Goal: Task Accomplishment & Management: Complete application form

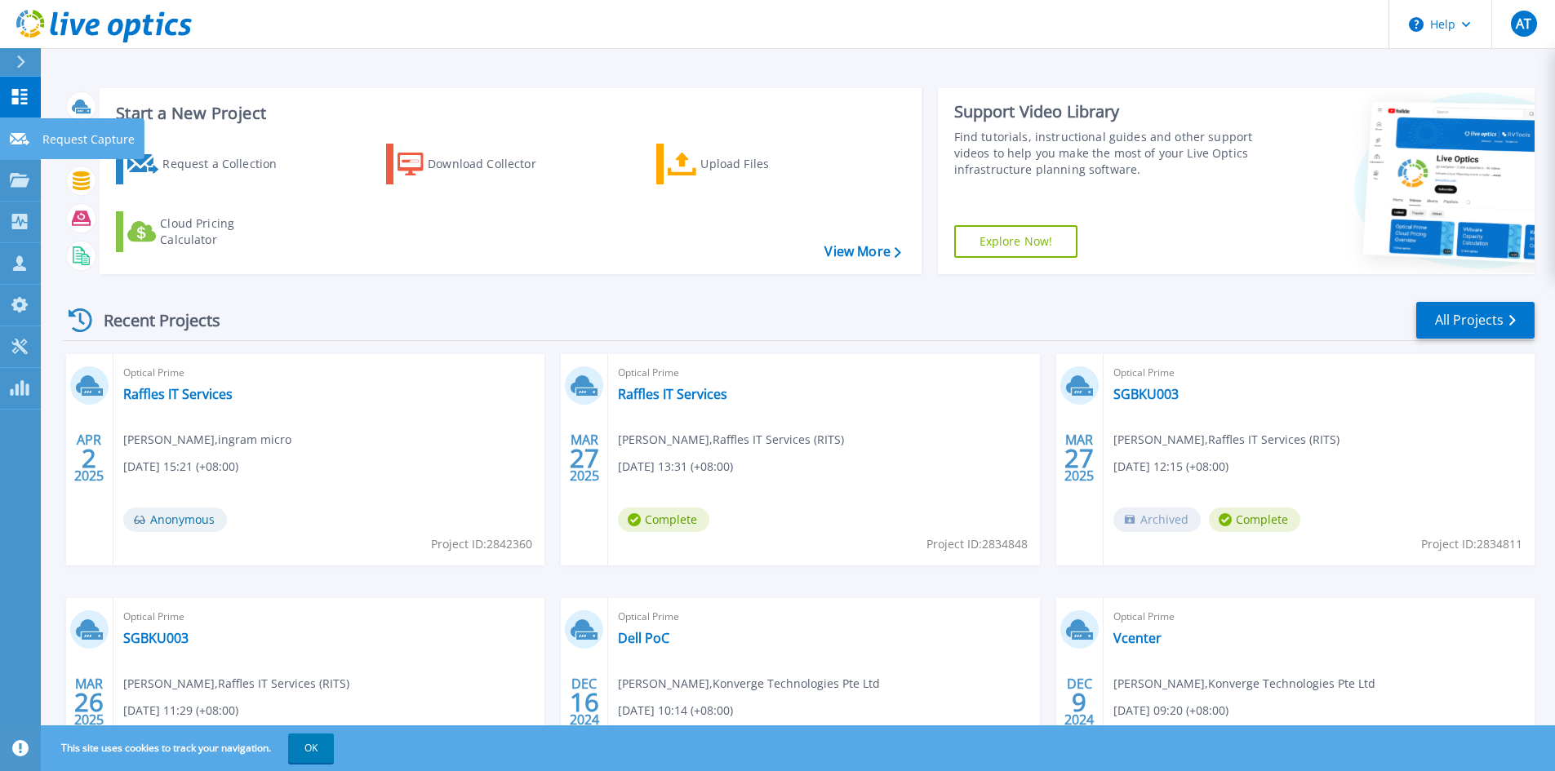
click at [82, 140] on p "Request Capture" at bounding box center [88, 139] width 92 height 42
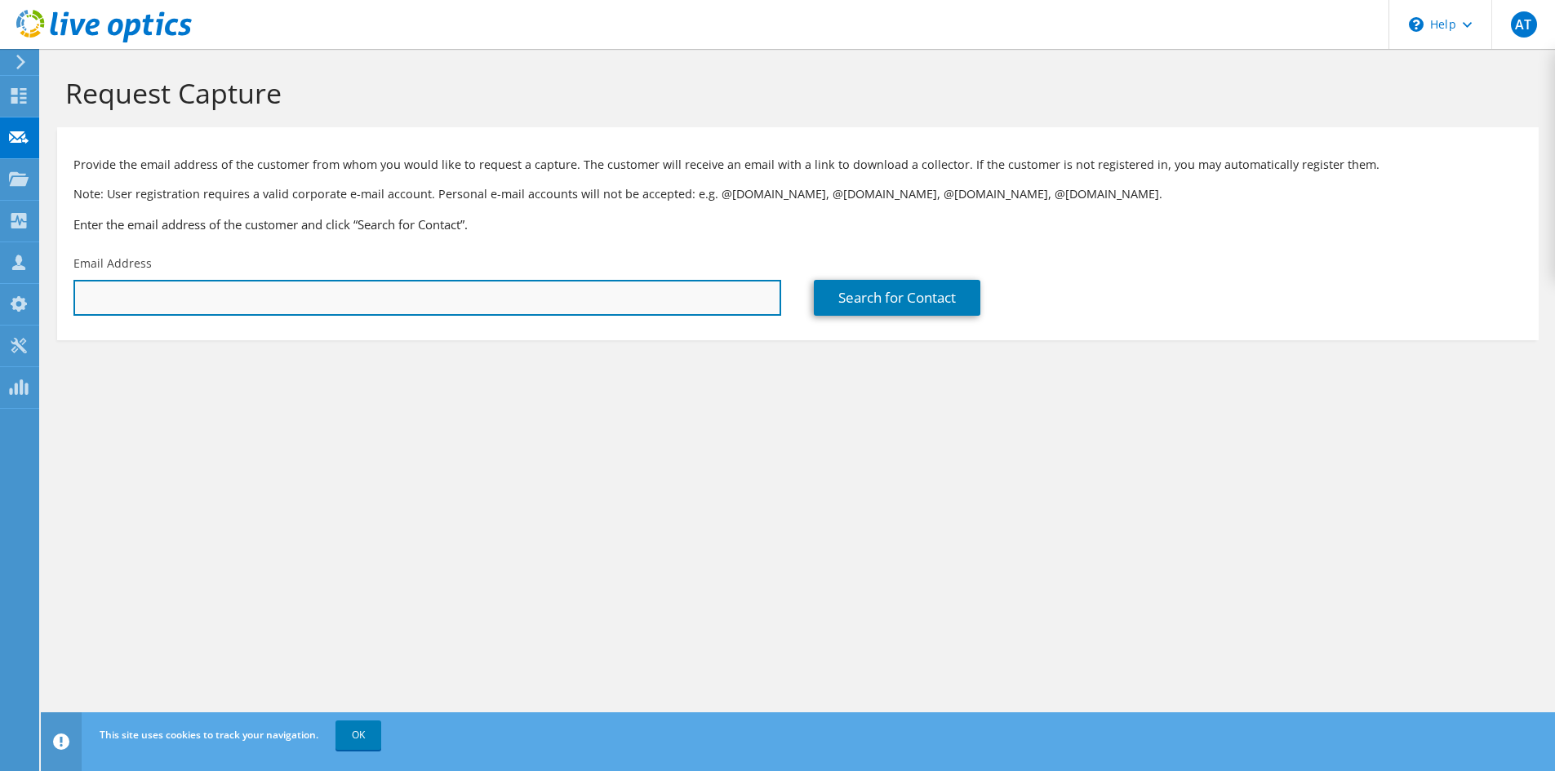
paste input "[EMAIL_ADDRESS][DOMAIN_NAME]"
type input "[EMAIL_ADDRESS][DOMAIN_NAME]"
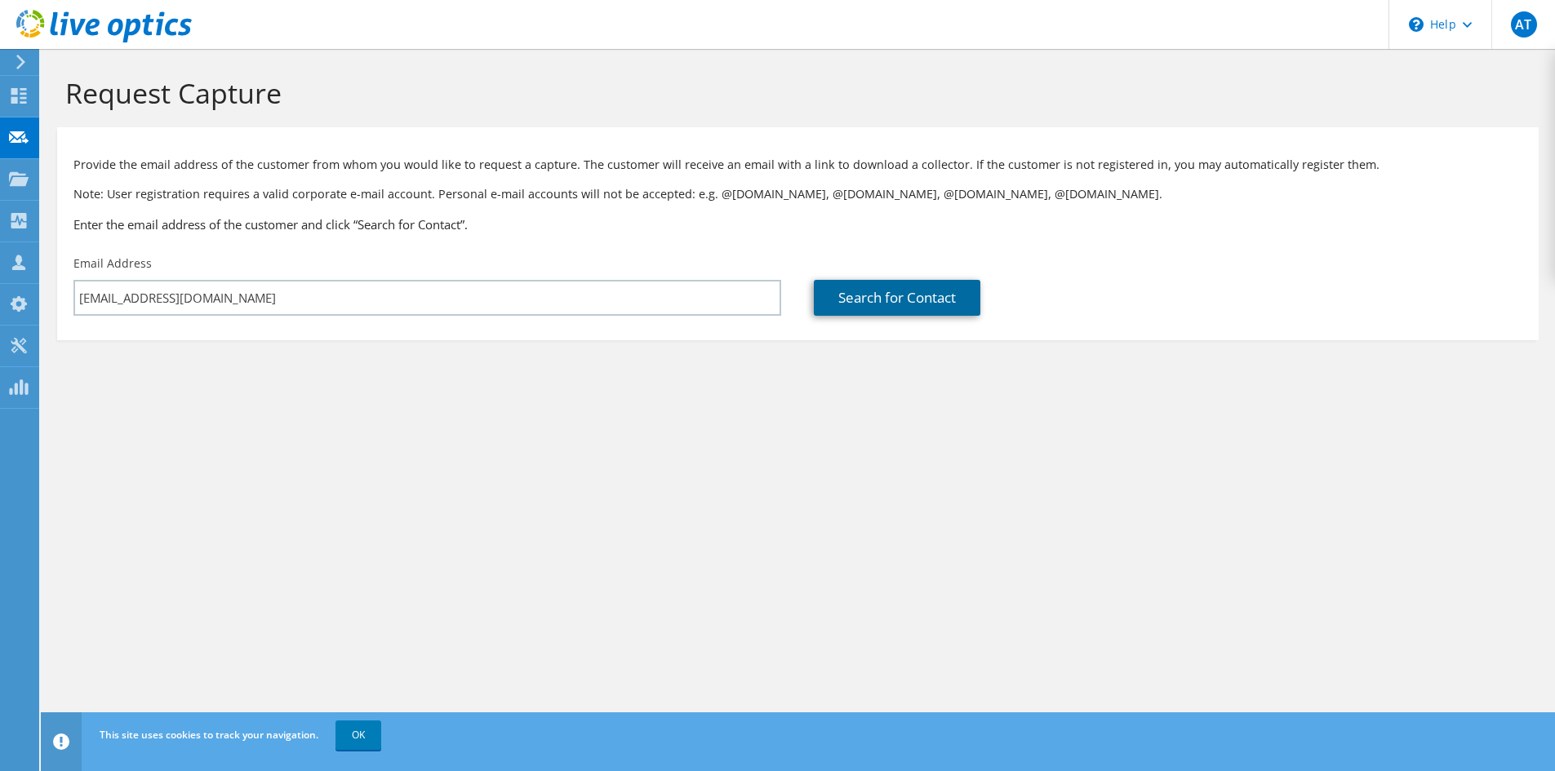
click at [885, 289] on link "Search for Contact" at bounding box center [897, 298] width 167 height 36
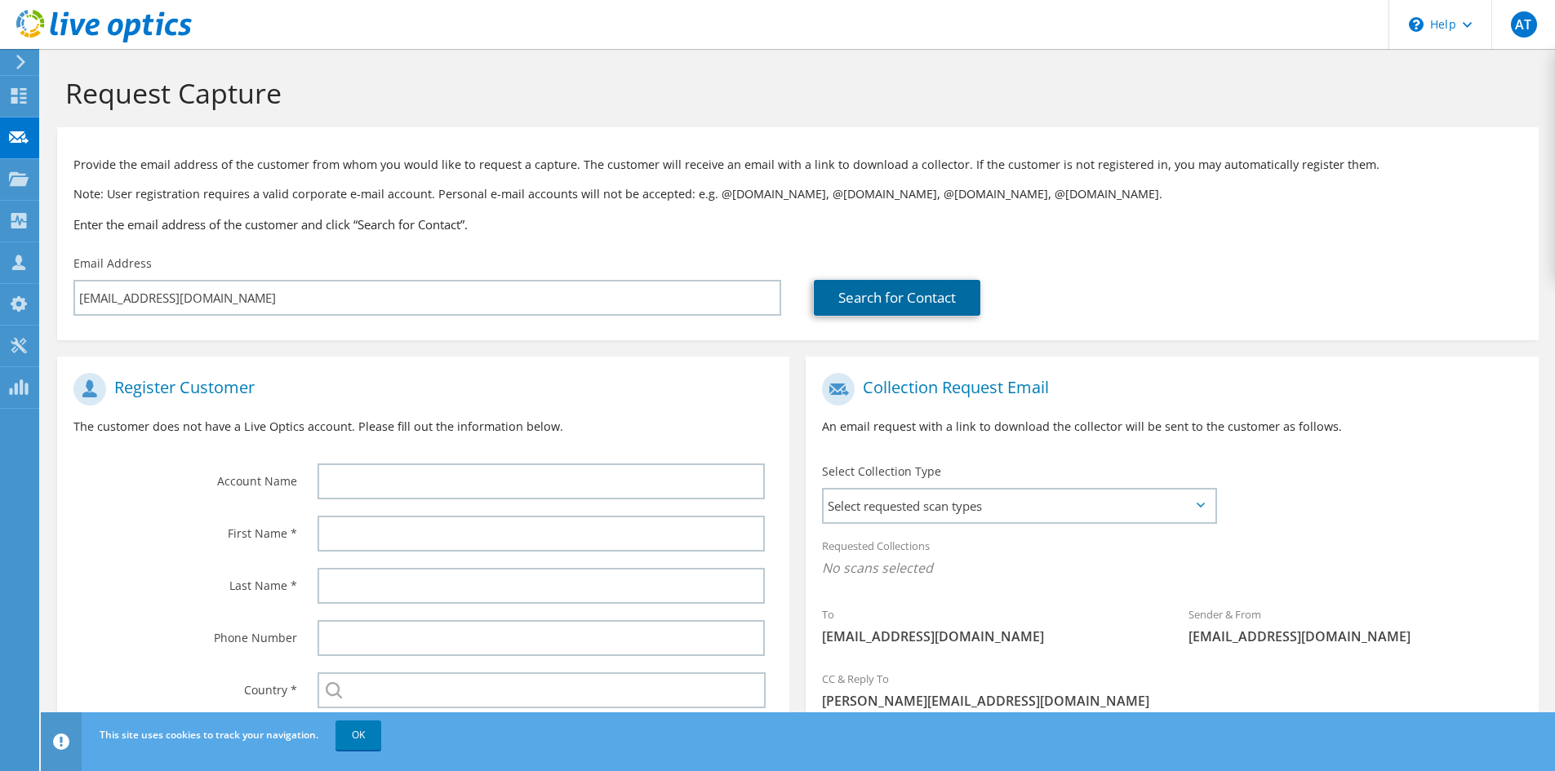
scroll to position [122, 0]
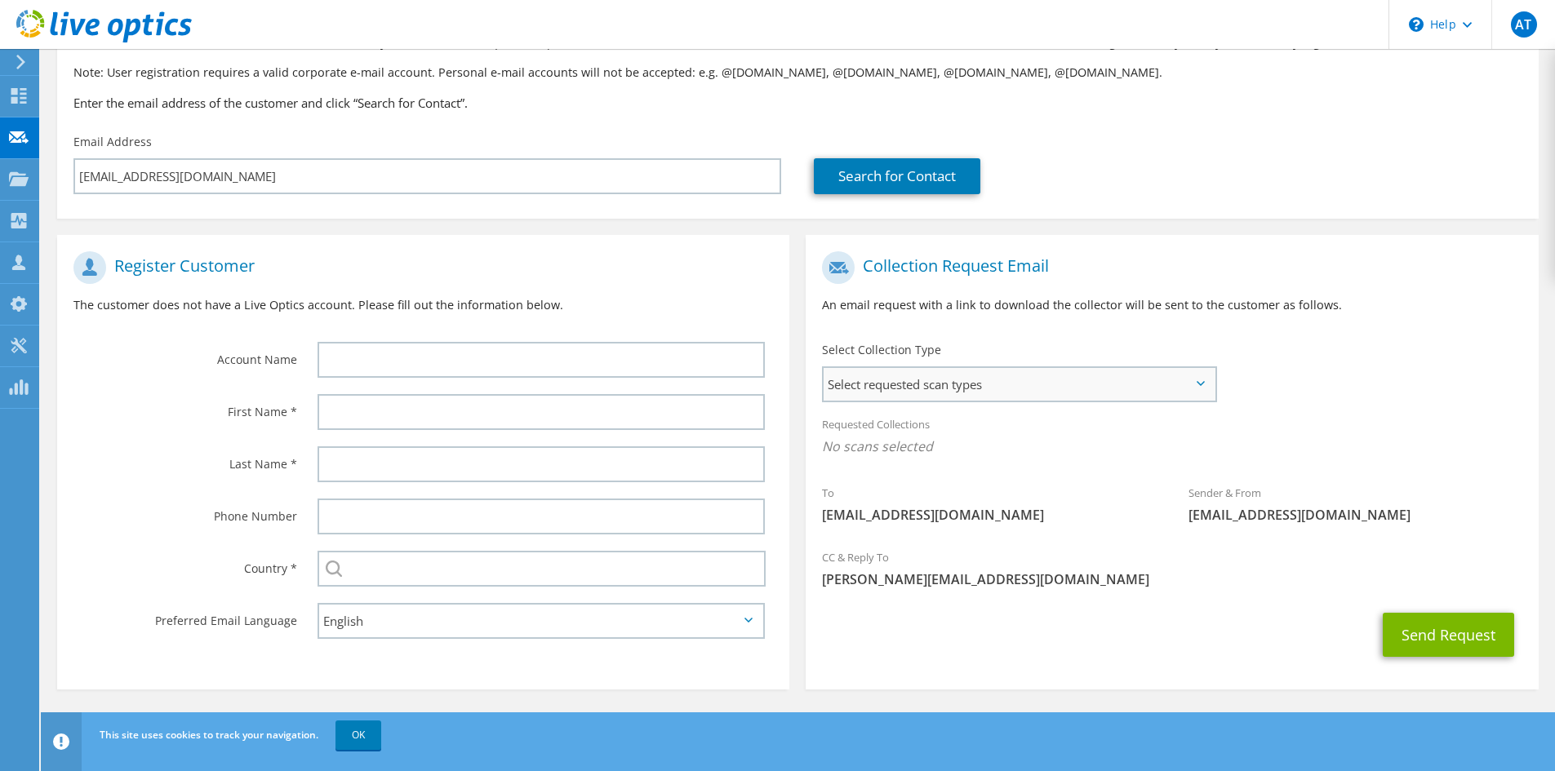
click at [1193, 392] on span "Select requested scan types" at bounding box center [1019, 384] width 391 height 33
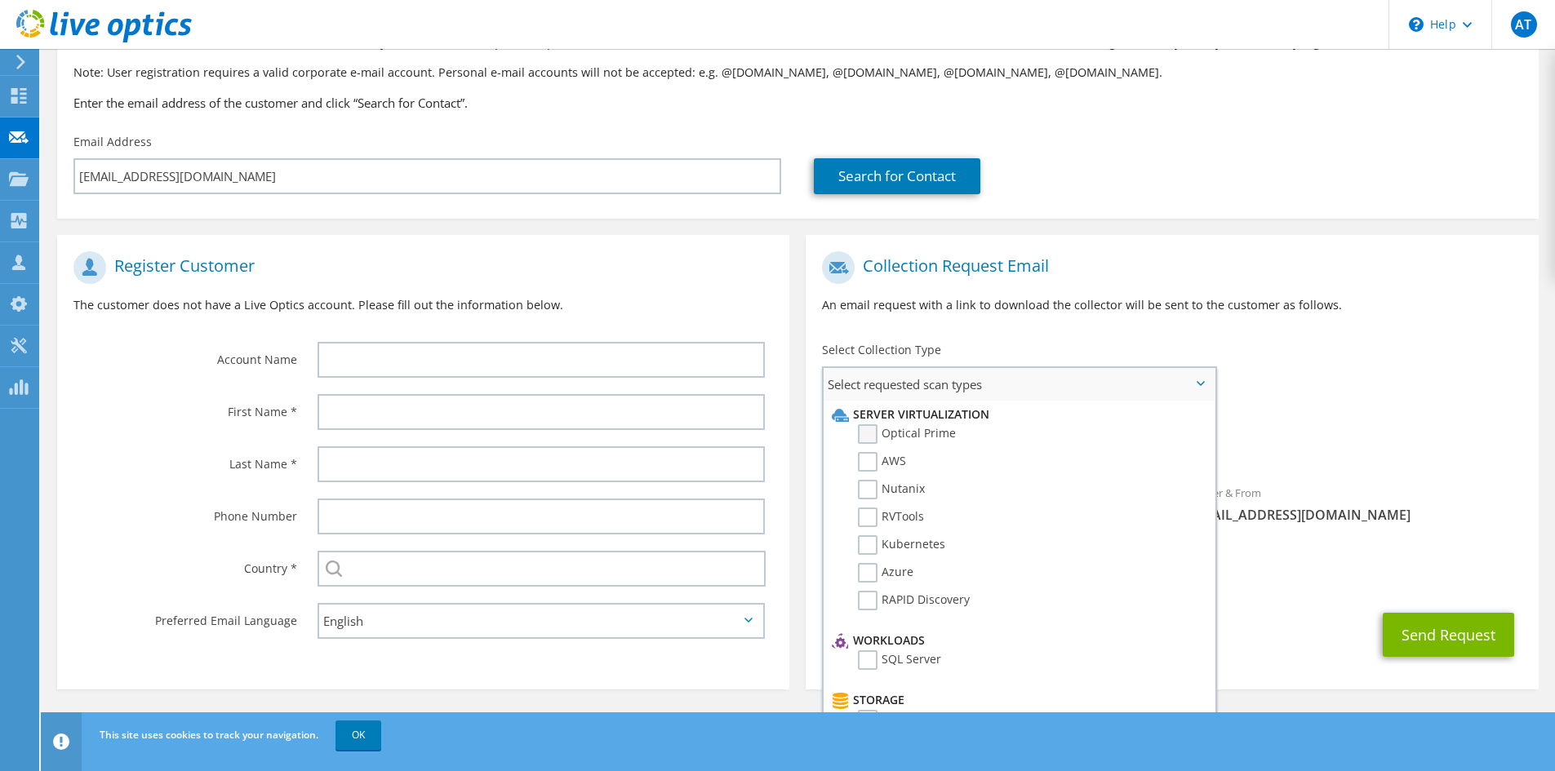
click at [868, 438] on label "Optical Prime" at bounding box center [907, 434] width 98 height 20
click at [0, 0] on input "Optical Prime" at bounding box center [0, 0] width 0 height 0
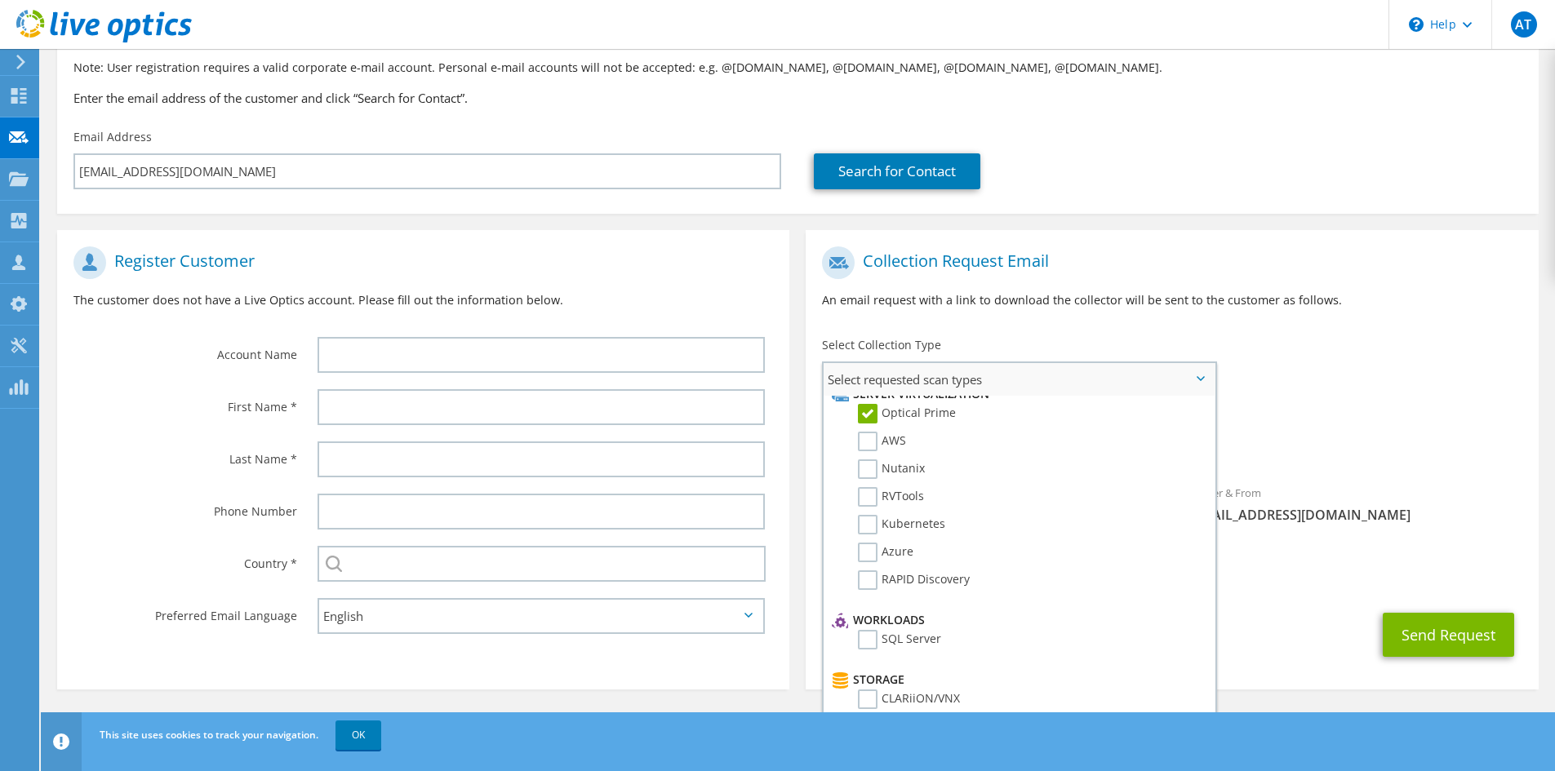
scroll to position [0, 0]
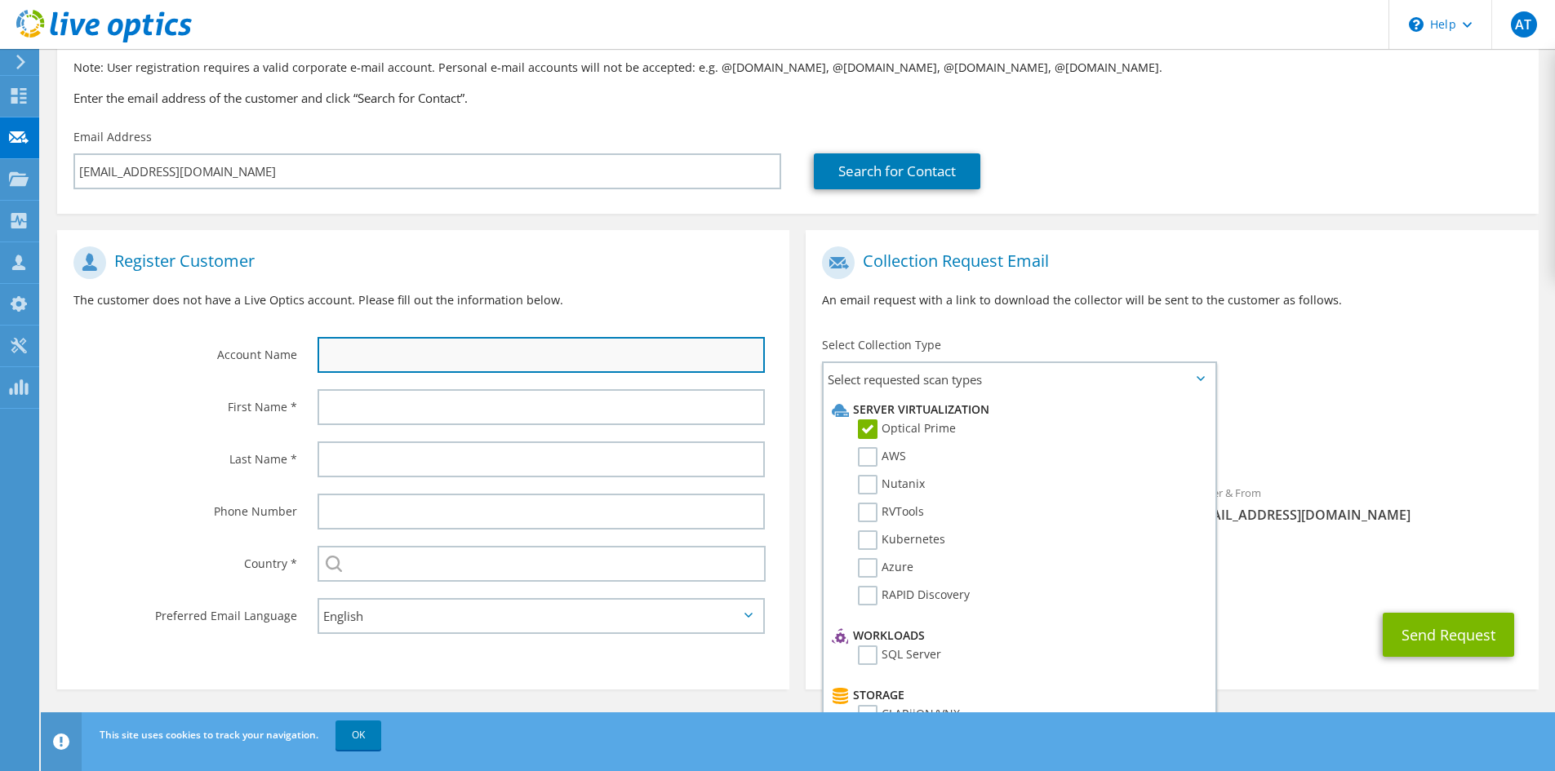
click at [427, 352] on input "text" at bounding box center [540, 355] width 447 height 36
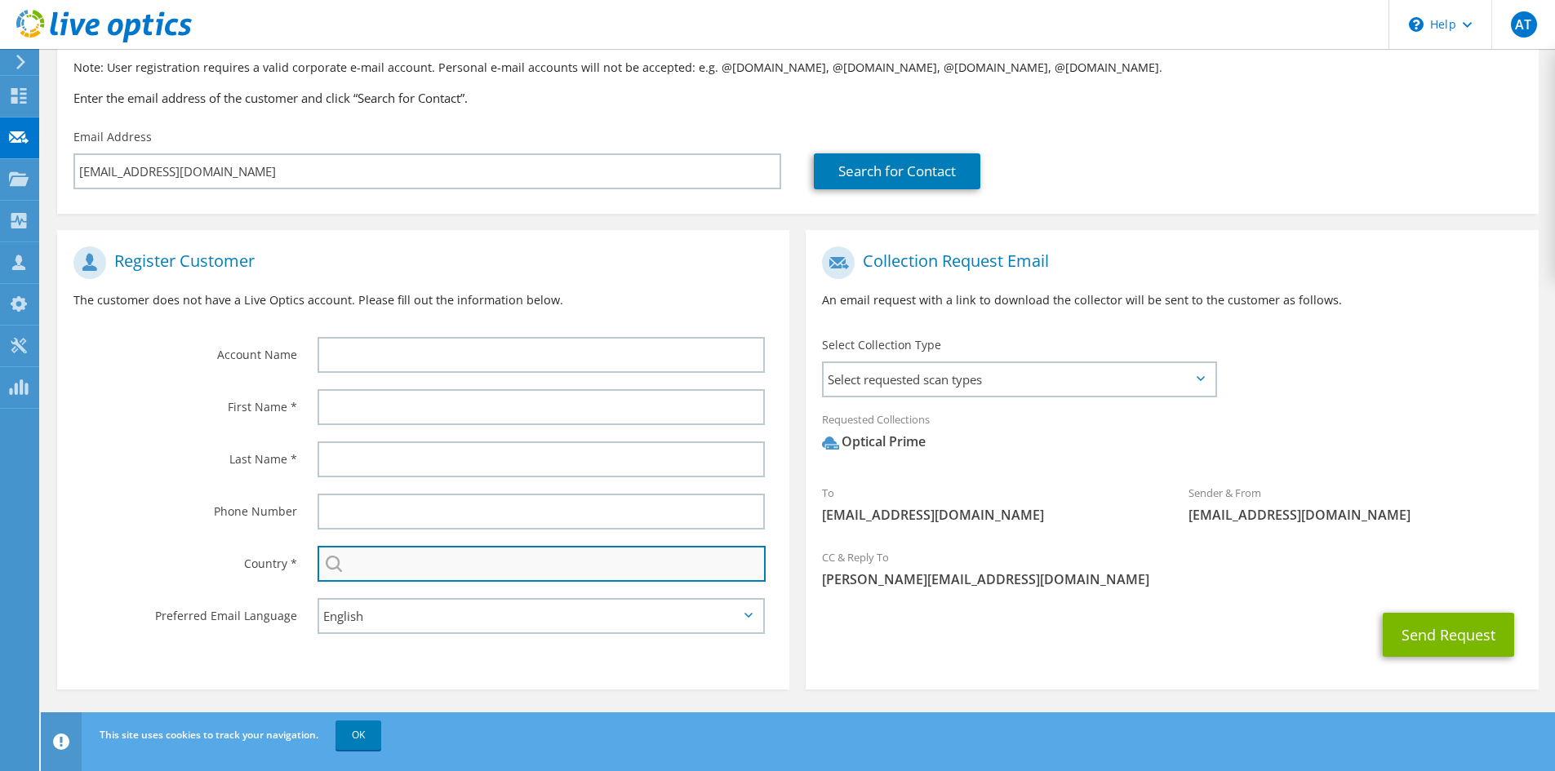
click at [449, 569] on input "text" at bounding box center [541, 564] width 448 height 36
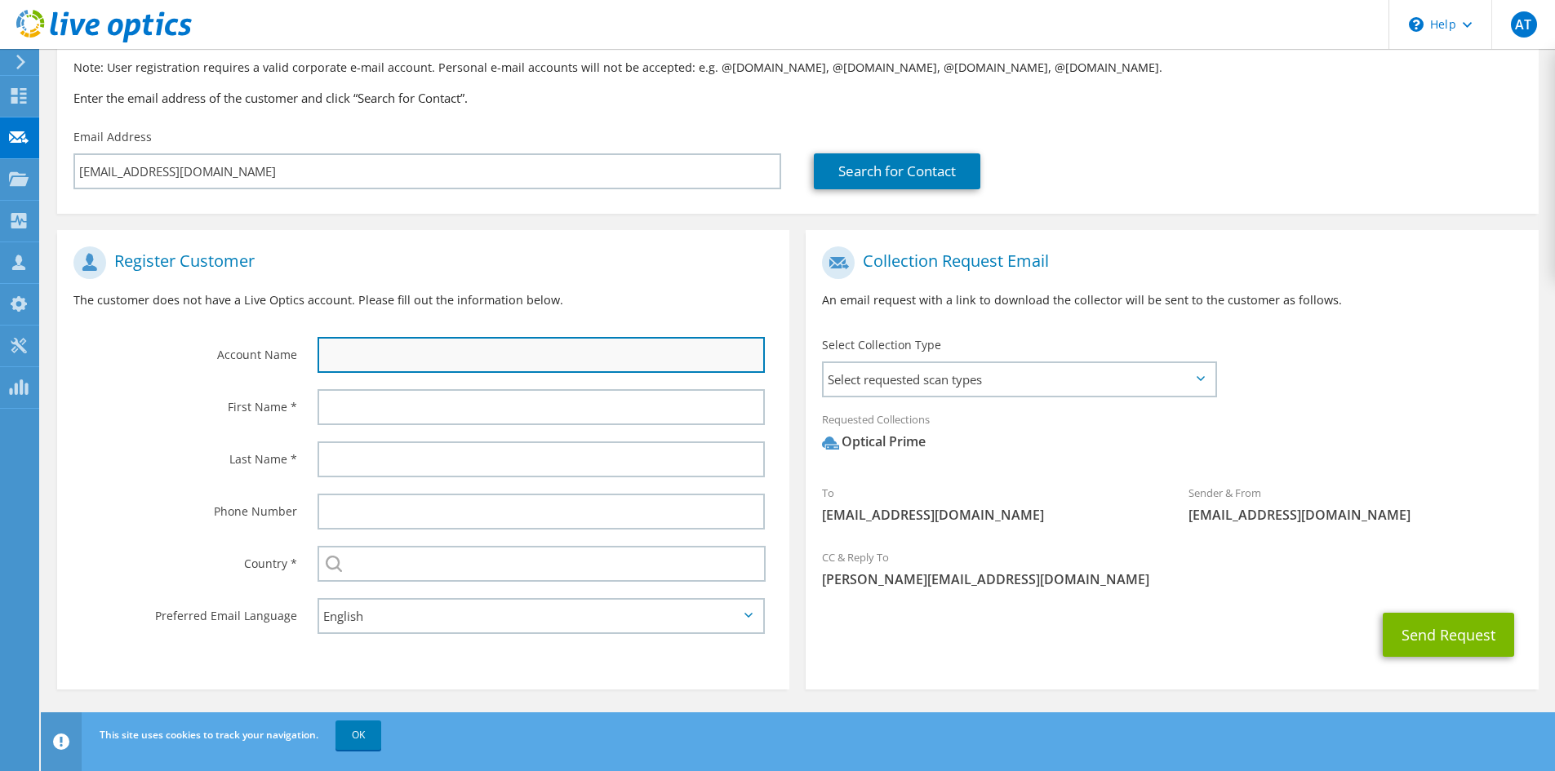
paste input "Manoj"
type input "Manoj"
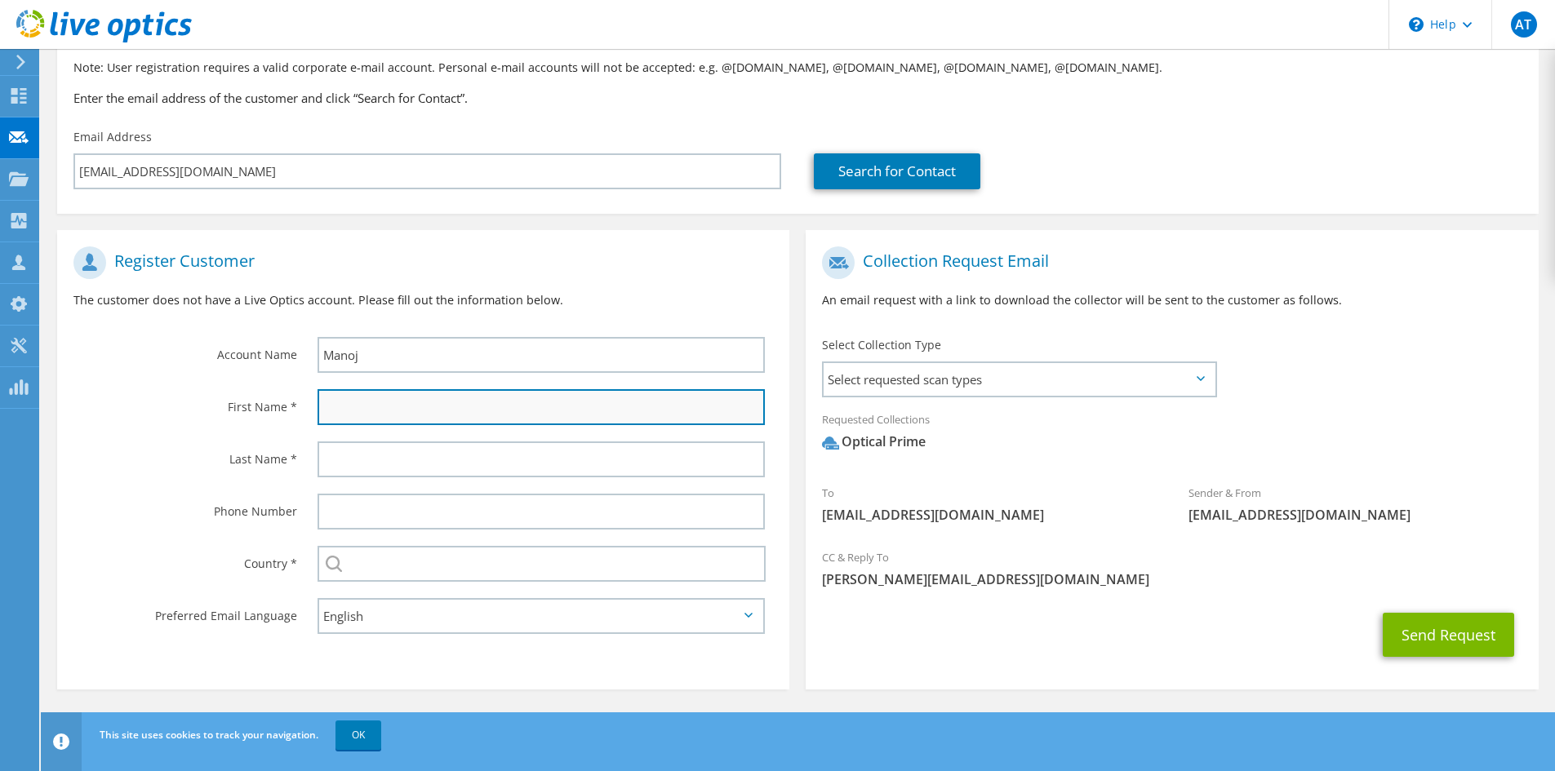
click at [380, 399] on input "text" at bounding box center [540, 407] width 447 height 36
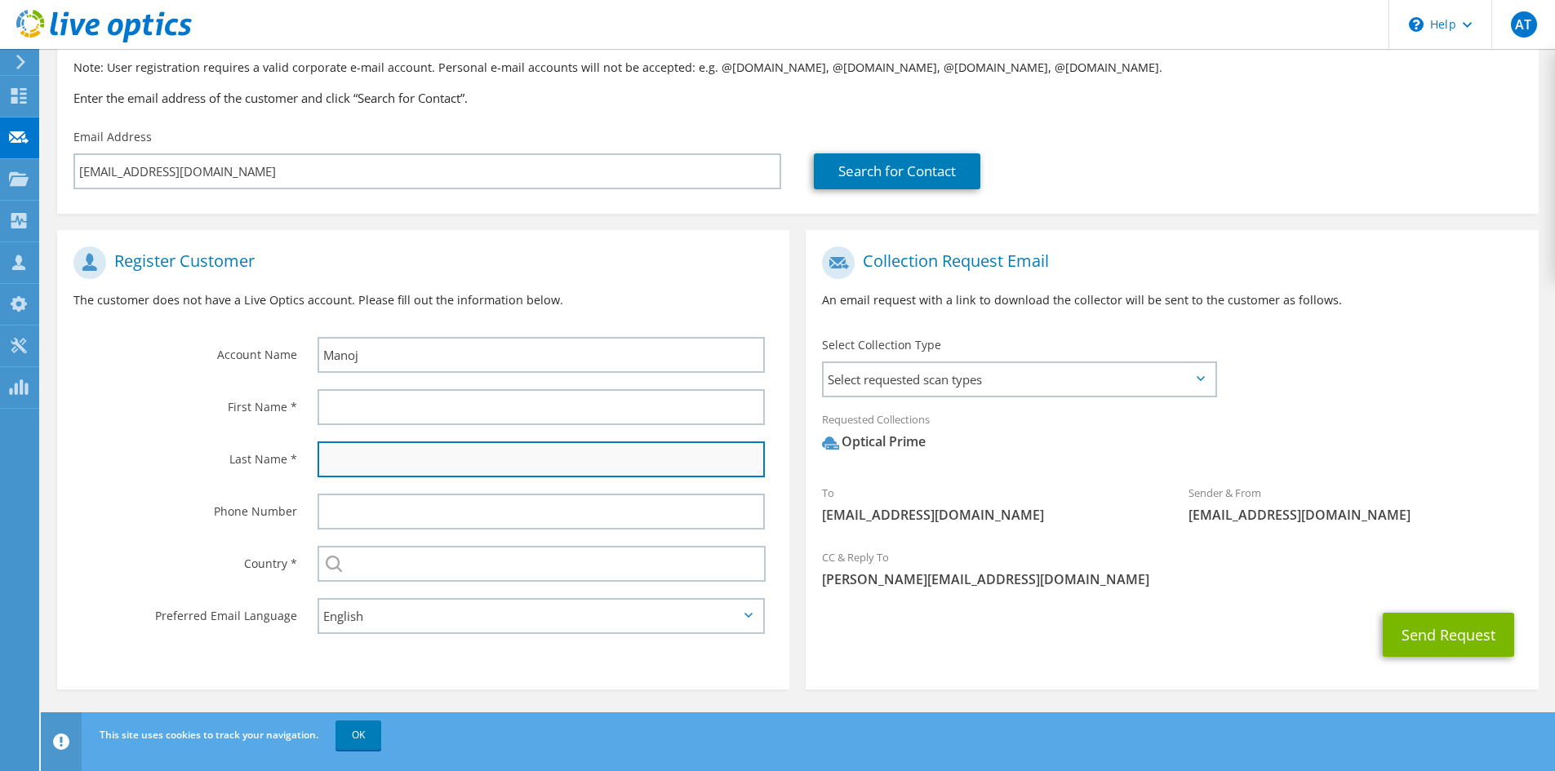
paste input "Segaran"
type input "Segaran"
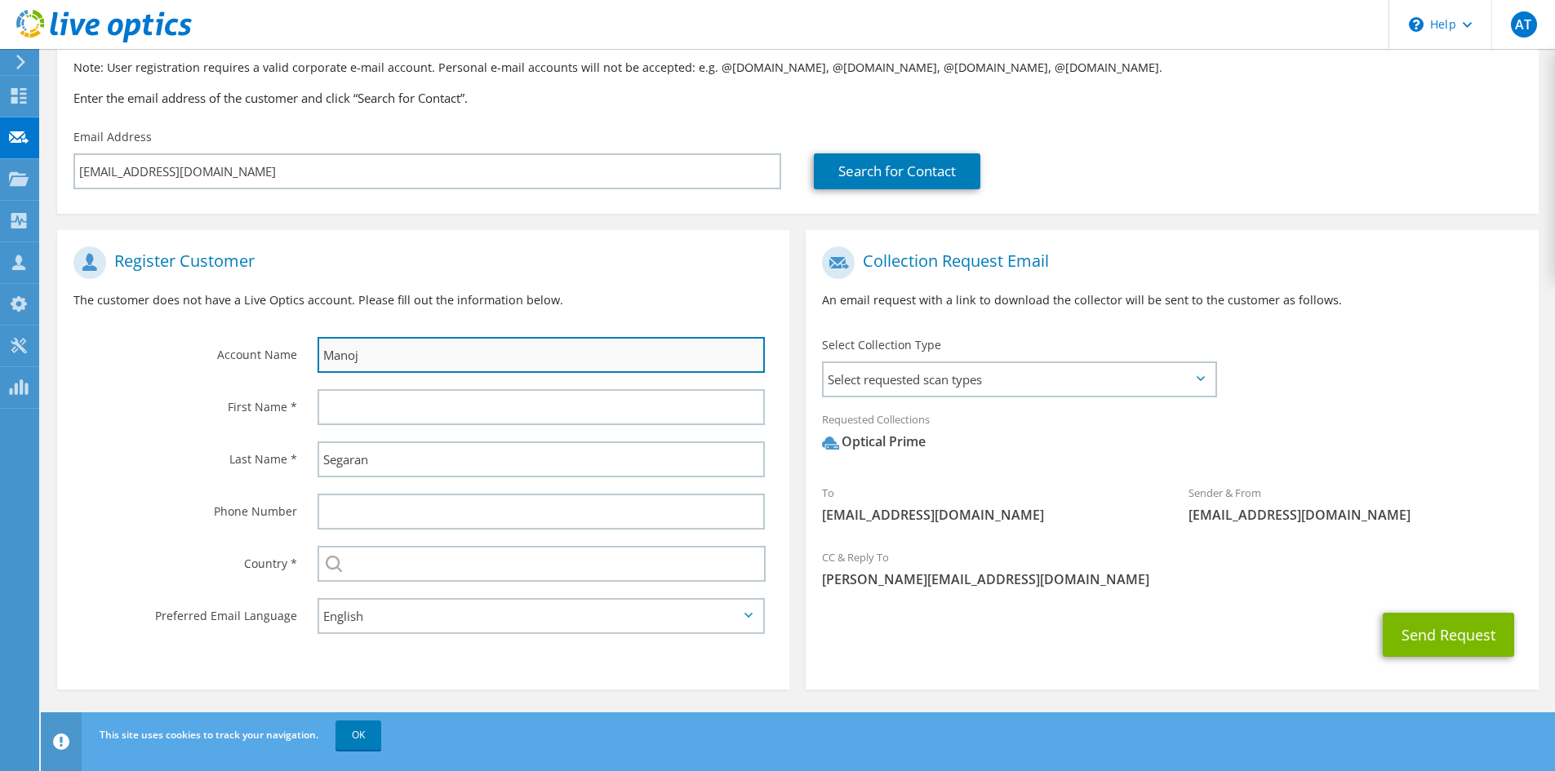
drag, startPoint x: 384, startPoint y: 354, endPoint x: 322, endPoint y: 353, distance: 61.2
click at [322, 353] on input "Manoj" at bounding box center [540, 355] width 447 height 36
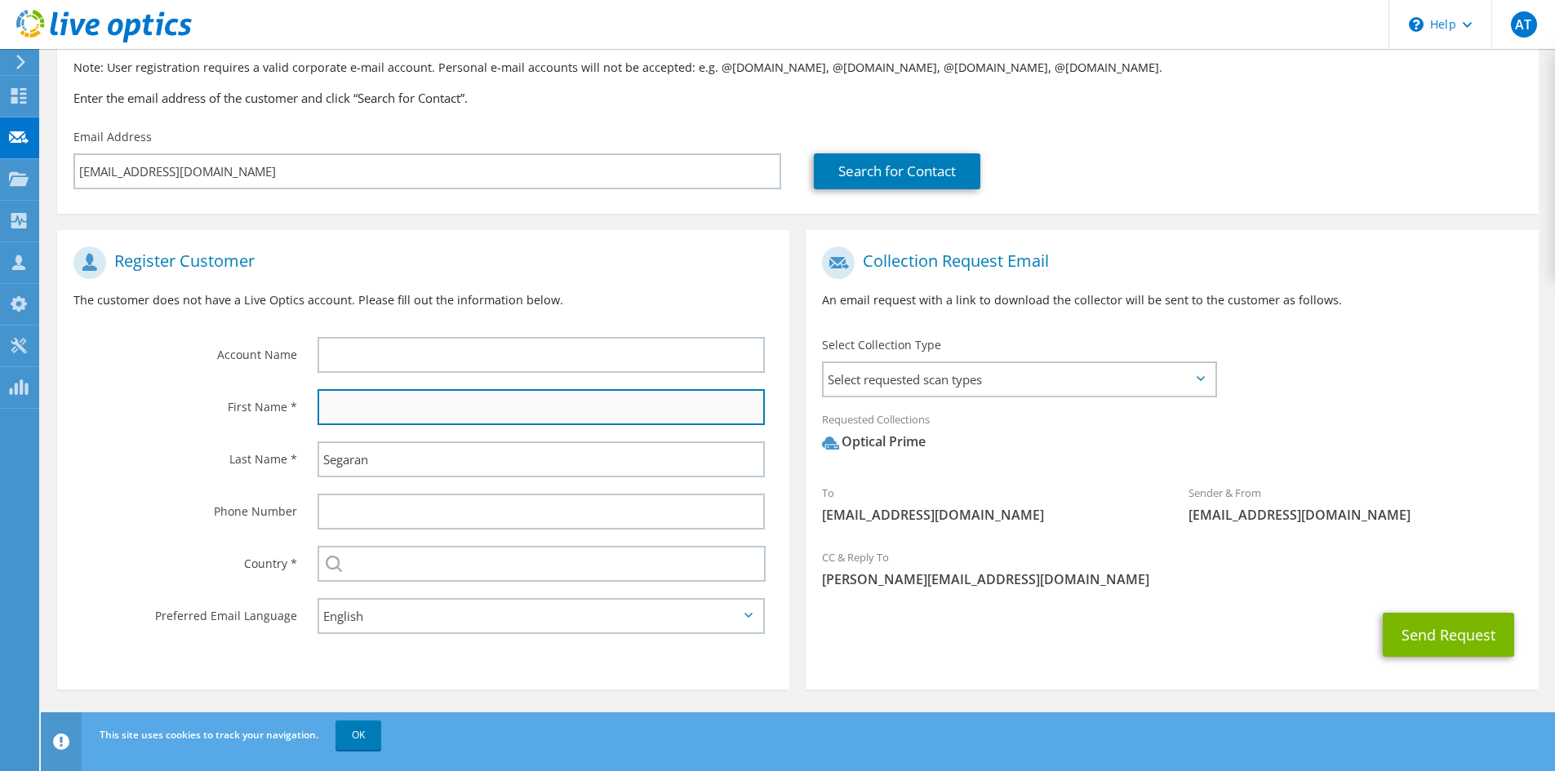
paste input "Manoj"
type input "Manoj"
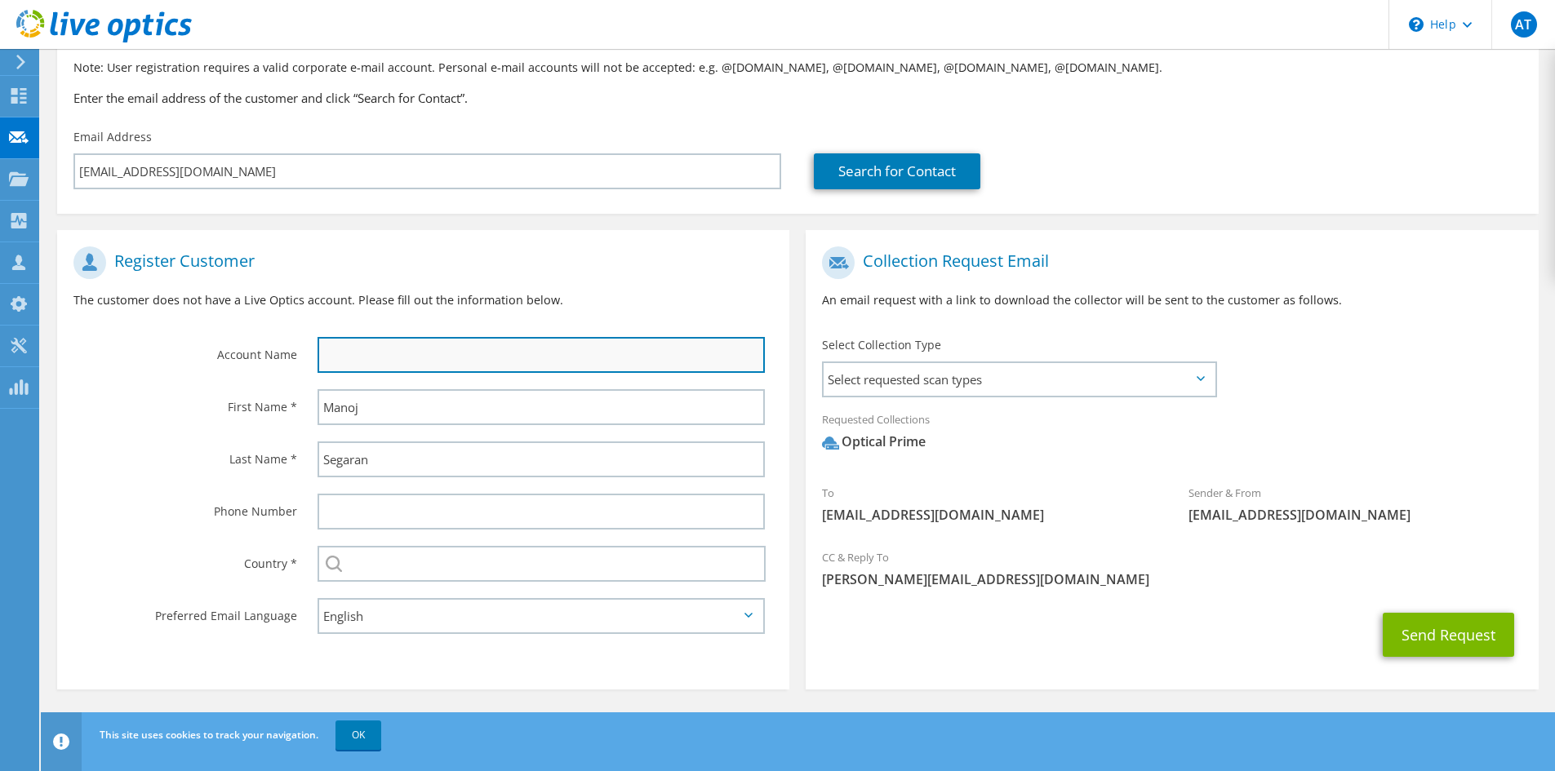
click at [378, 357] on input "text" at bounding box center [540, 355] width 447 height 36
click at [335, 345] on input "text" at bounding box center [540, 355] width 447 height 36
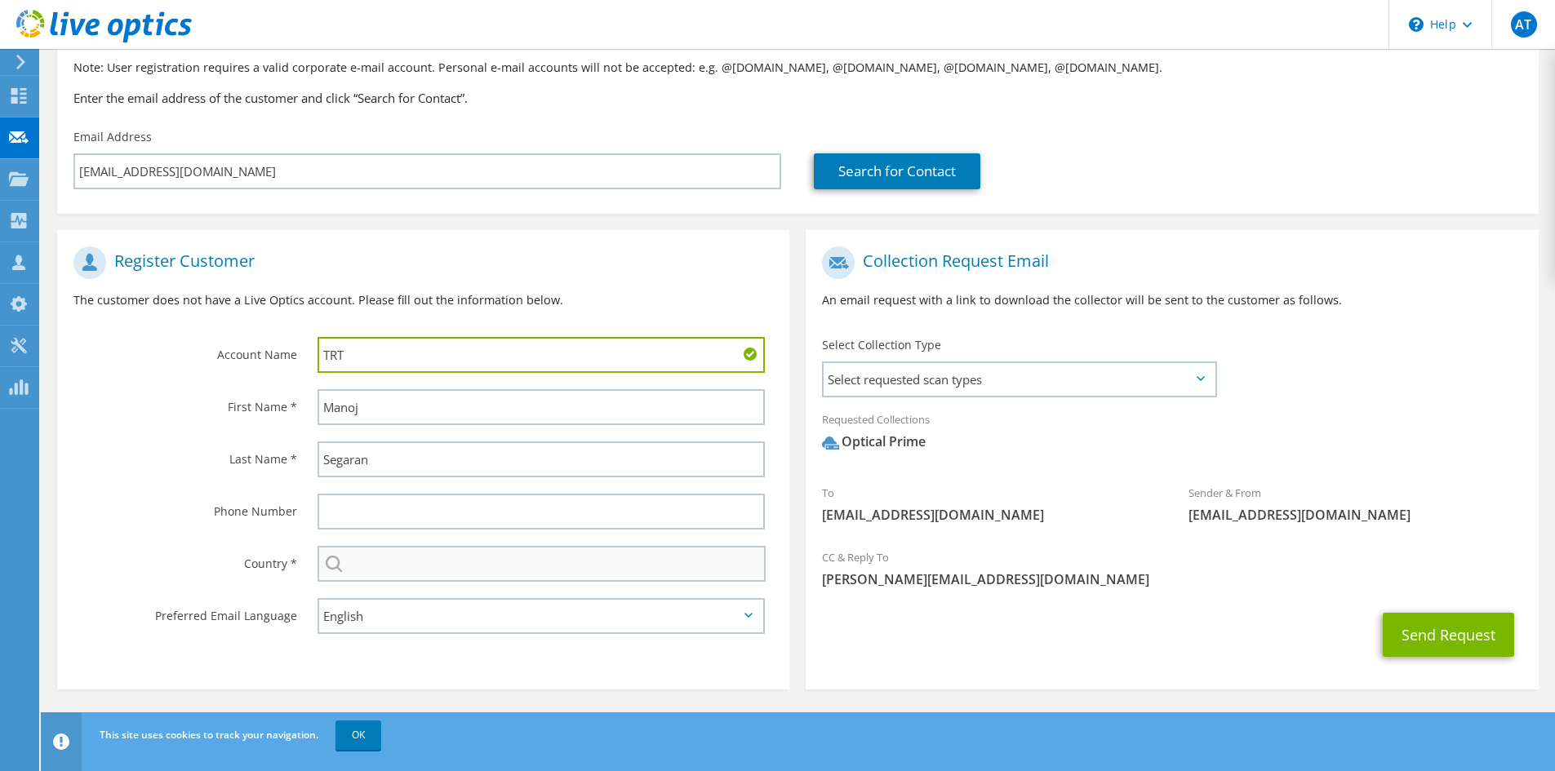
type input "TRT"
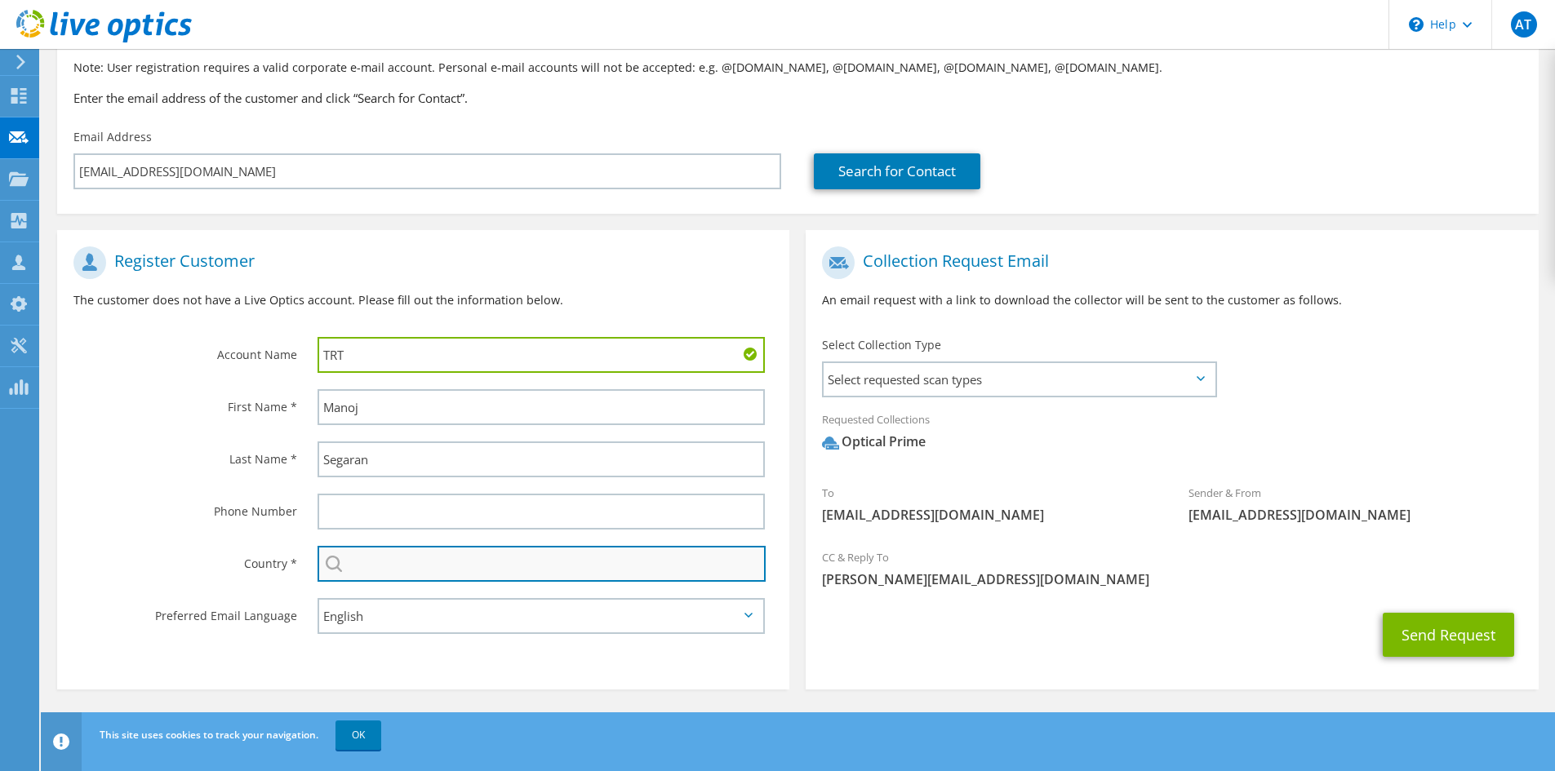
click at [380, 564] on input "text" at bounding box center [541, 564] width 448 height 36
type input "[GEOGRAPHIC_DATA]"
click at [127, 504] on label "Phone Number" at bounding box center [185, 507] width 224 height 26
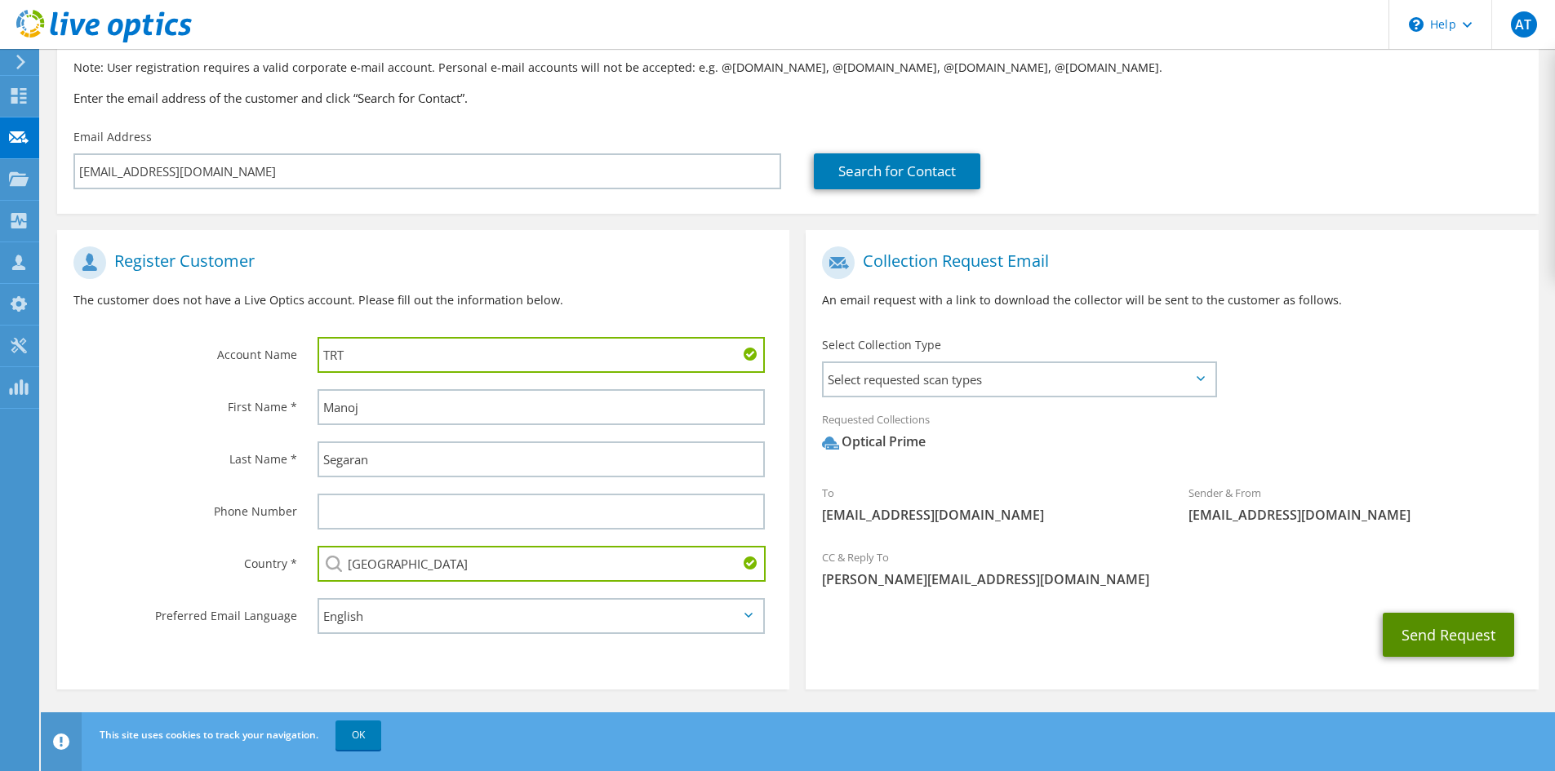
click at [1454, 637] on button "Send Request" at bounding box center [1448, 635] width 131 height 44
